Goal: Find specific page/section: Find specific page/section

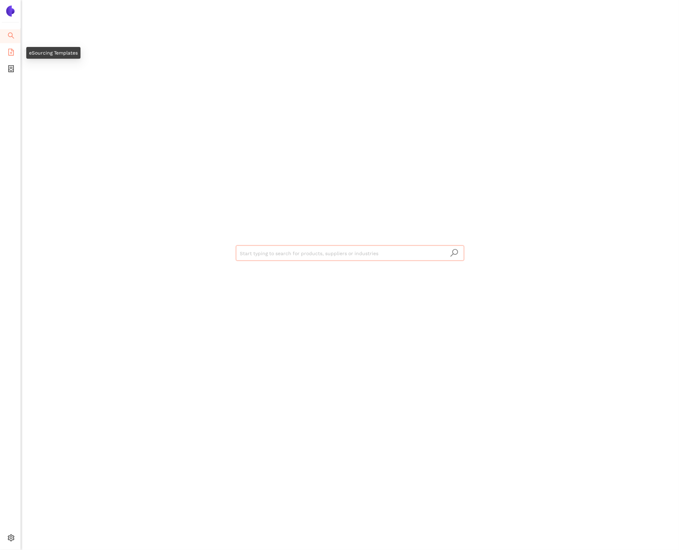
click at [16, 51] on li "eSourcing Templates" at bounding box center [10, 53] width 20 height 14
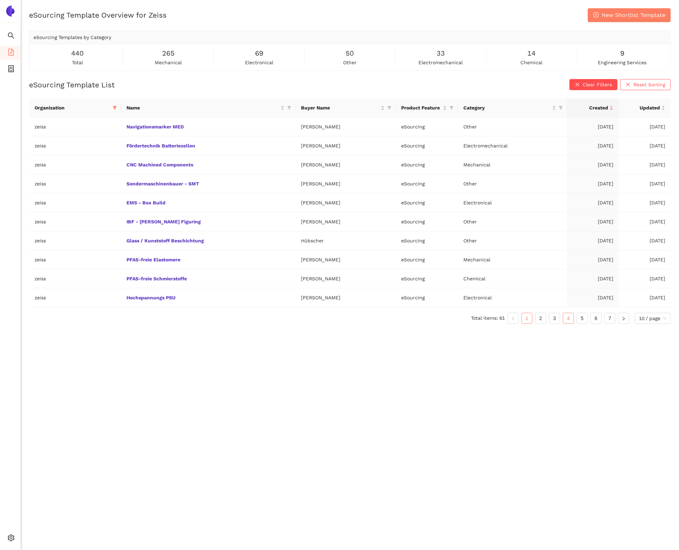
click at [564, 320] on link "4" at bounding box center [568, 318] width 10 height 10
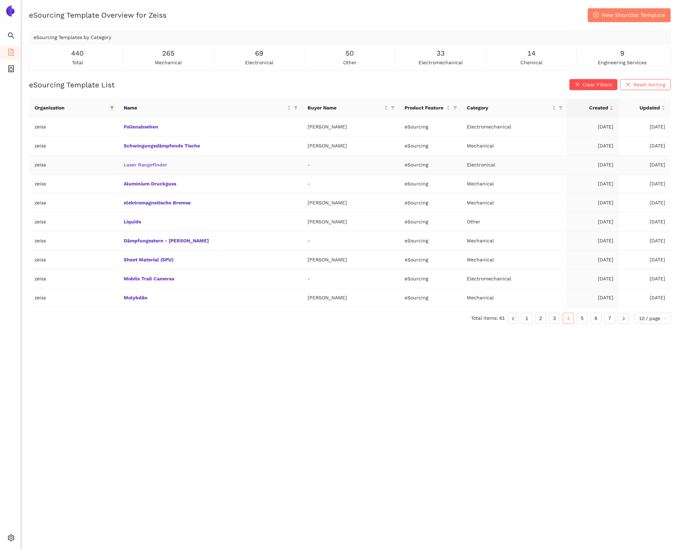
click at [0, 0] on link "Laser Rangefinder" at bounding box center [0, 0] width 0 height 0
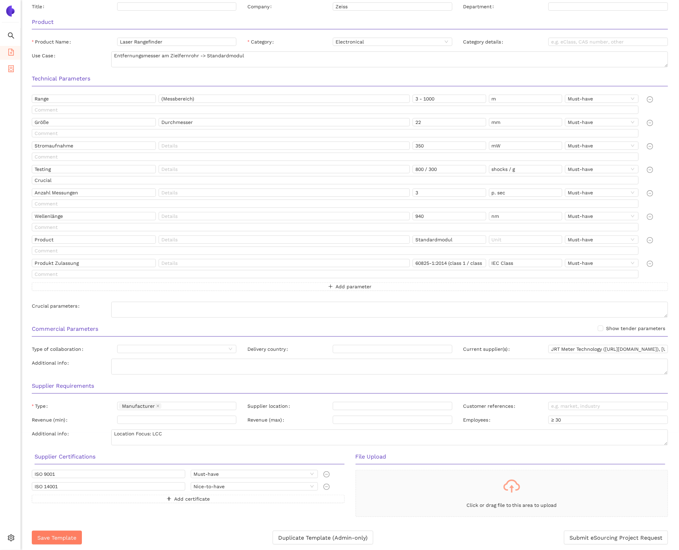
click at [8, 63] on span "container" at bounding box center [11, 70] width 7 height 14
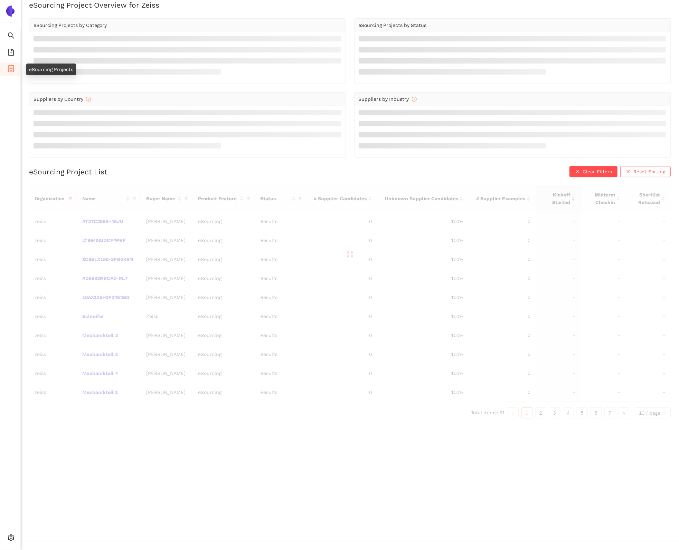
scroll to position [8, 0]
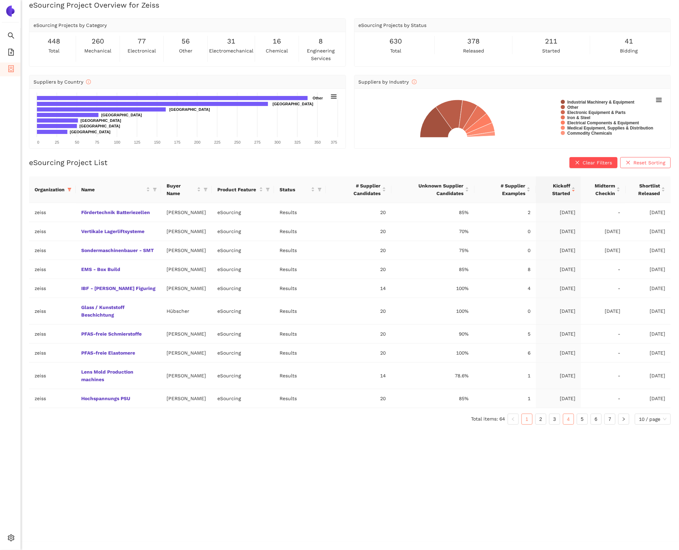
click at [565, 425] on link "4" at bounding box center [568, 419] width 10 height 10
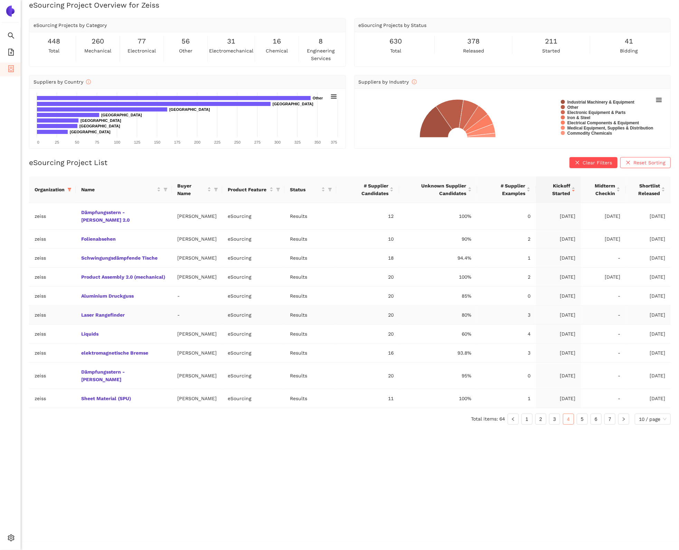
click at [106, 325] on td "Laser Rangefinder" at bounding box center [124, 315] width 96 height 19
click at [0, 0] on link "Laser Rangefinder" at bounding box center [0, 0] width 0 height 0
